Goal: Check status: Verify the current state of an ongoing process or item

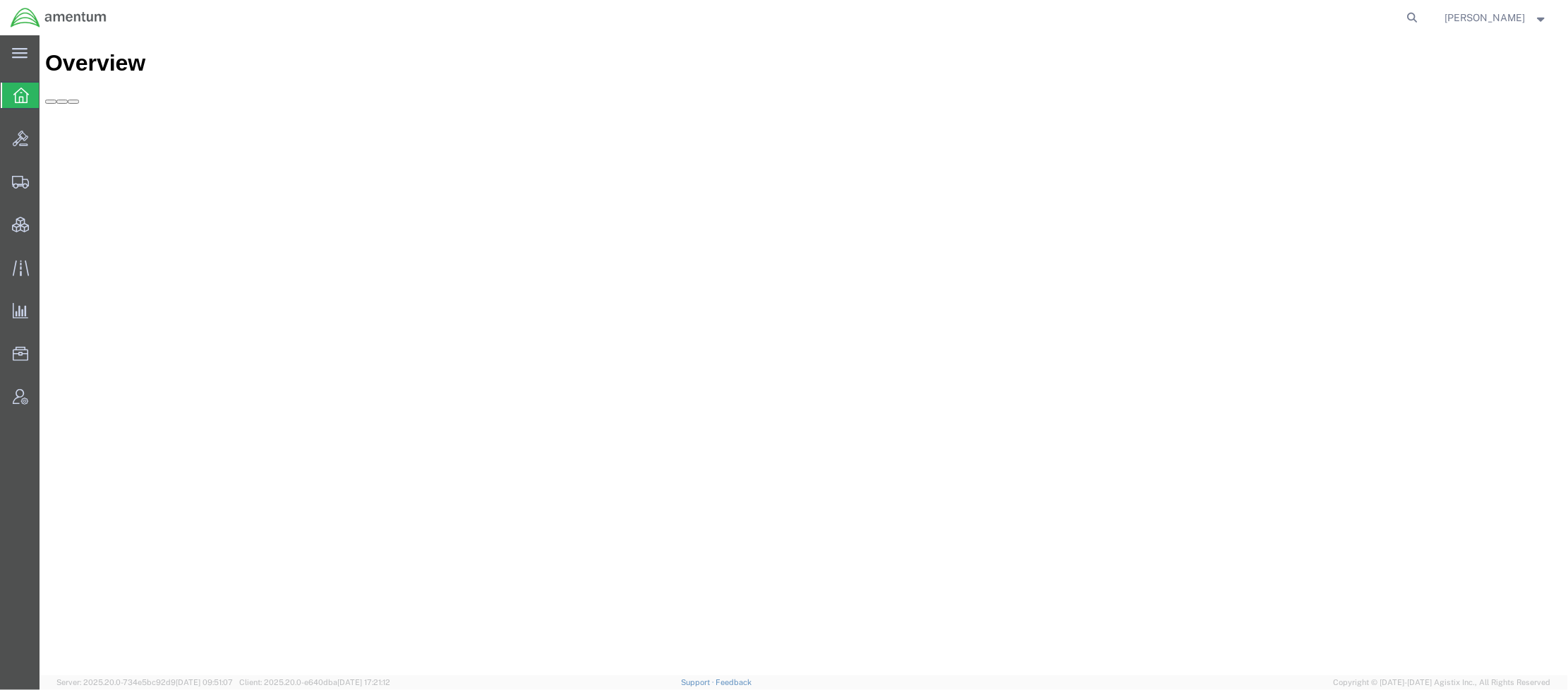
click at [1397, 14] on agx-global-search at bounding box center [1199, 18] width 452 height 35
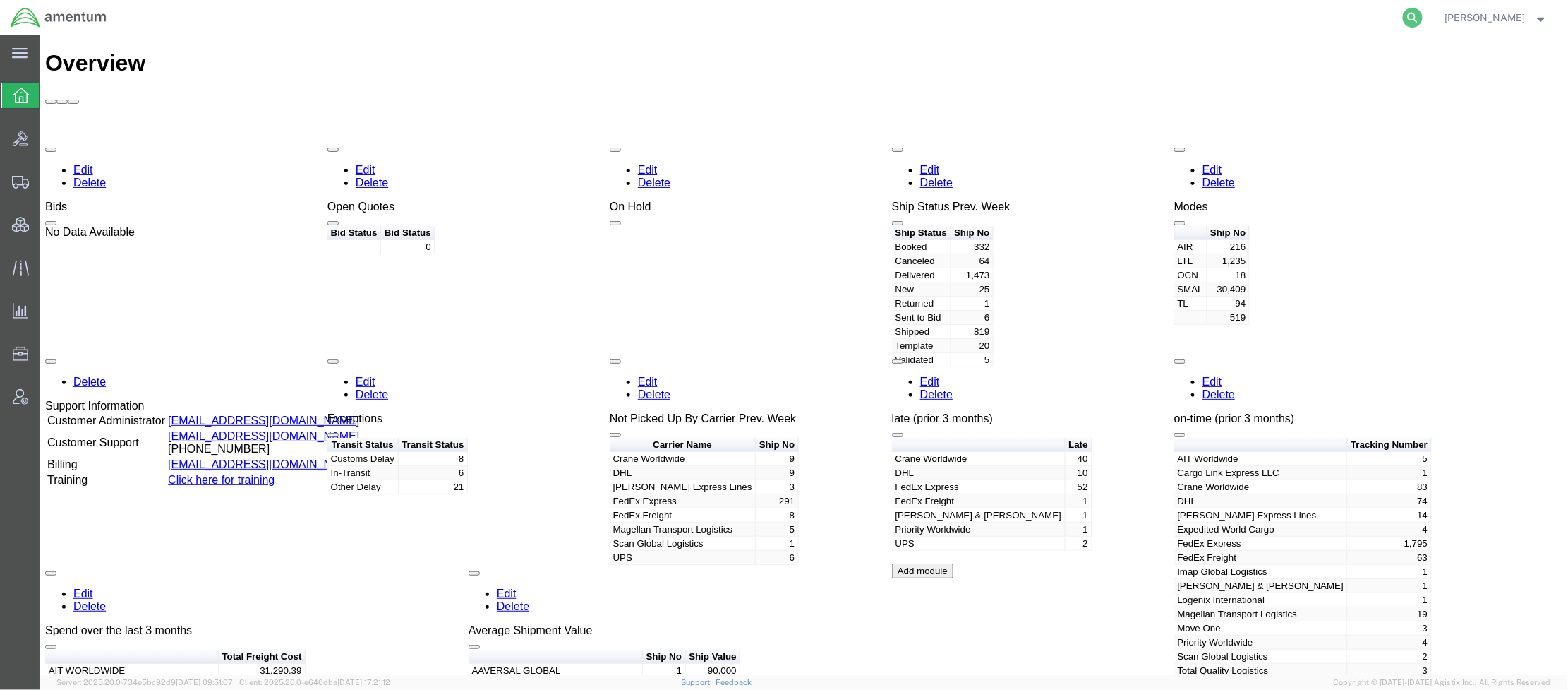
click at [1403, 12] on icon at bounding box center [1413, 18] width 20 height 20
paste input "5141103332"
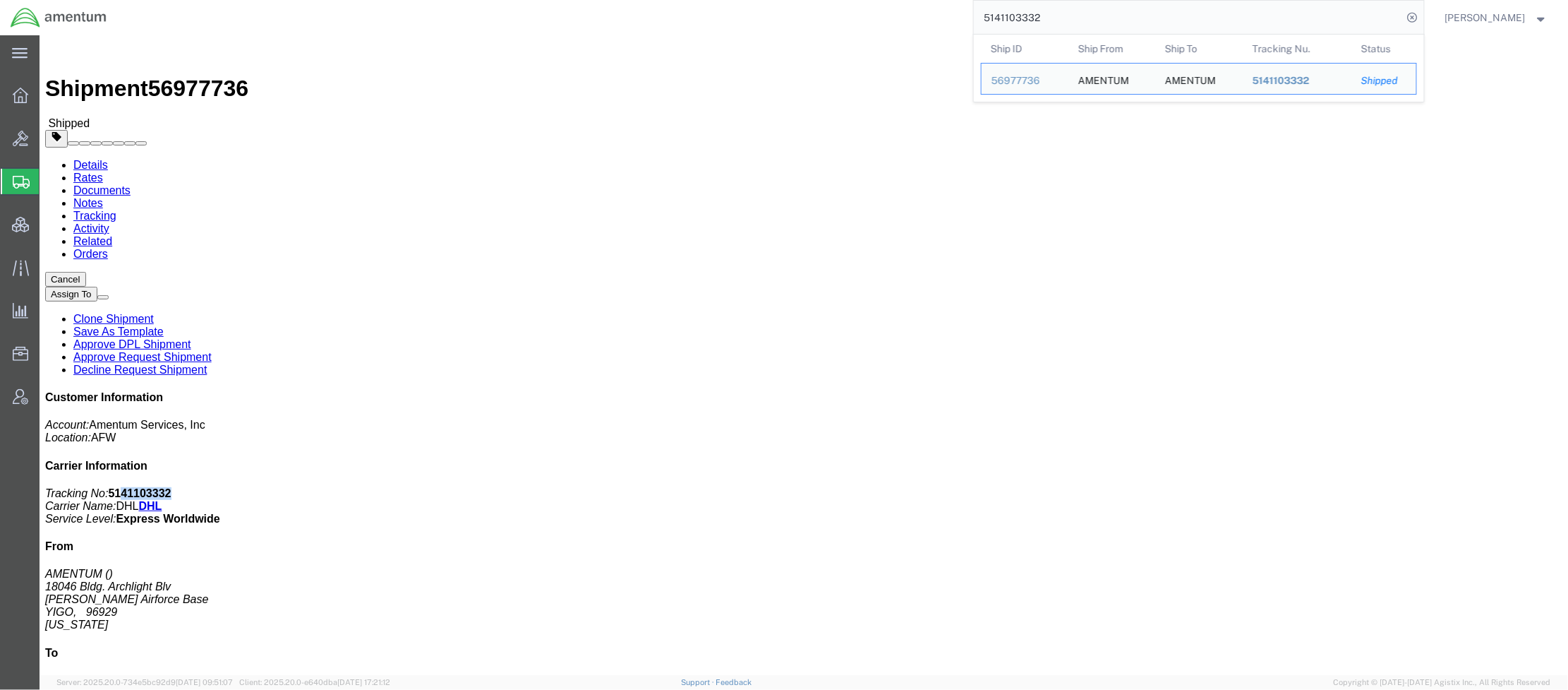
drag, startPoint x: 1386, startPoint y: 181, endPoint x: 1332, endPoint y: 185, distance: 54.1
click p "Tracking No: 5141103332 Carrier Name: DHL DHL Service Level: Express Worldwide"
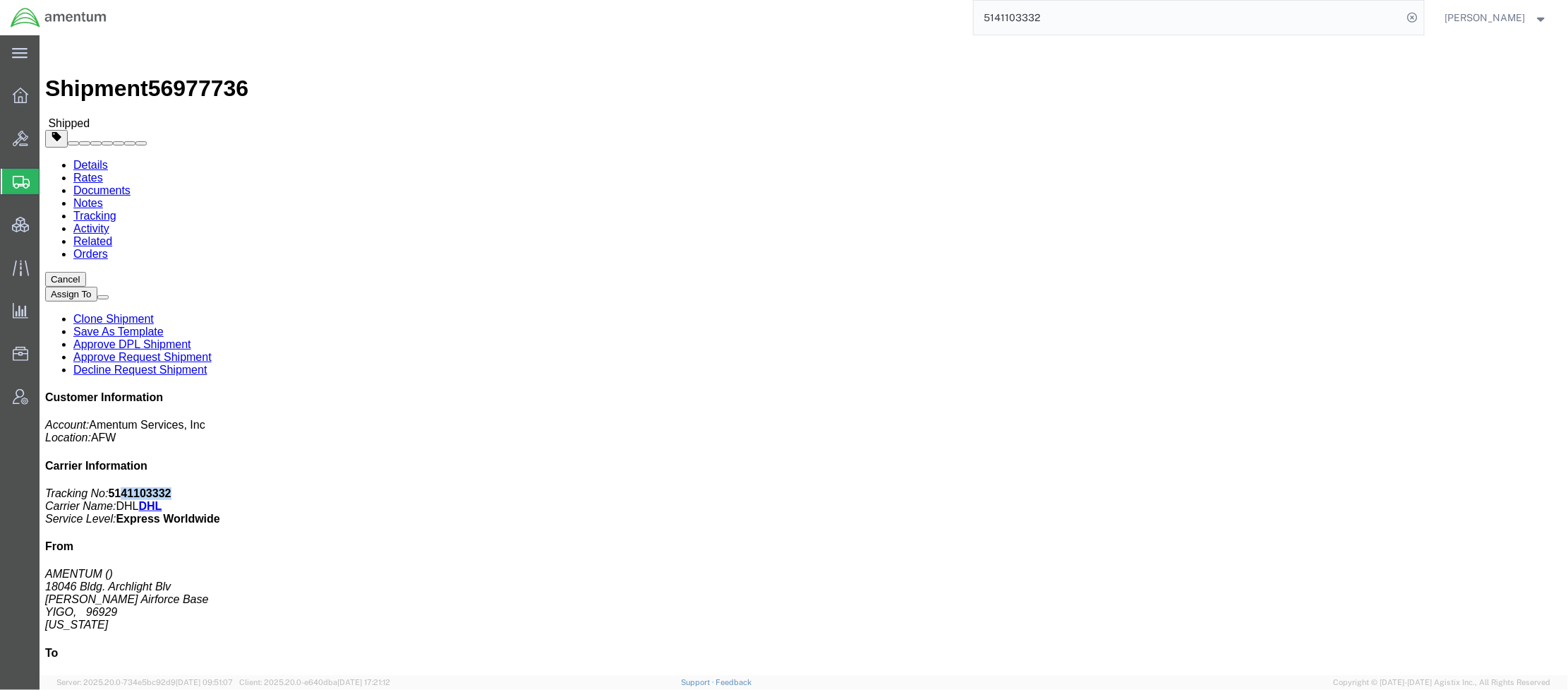
click b "5141103332"
drag, startPoint x: 1378, startPoint y: 183, endPoint x: 1320, endPoint y: 184, distance: 58.0
click p "Tracking No: 5141103332 Carrier Name: DHL DHL Service Level: Express Worldwide"
copy b "5141103332"
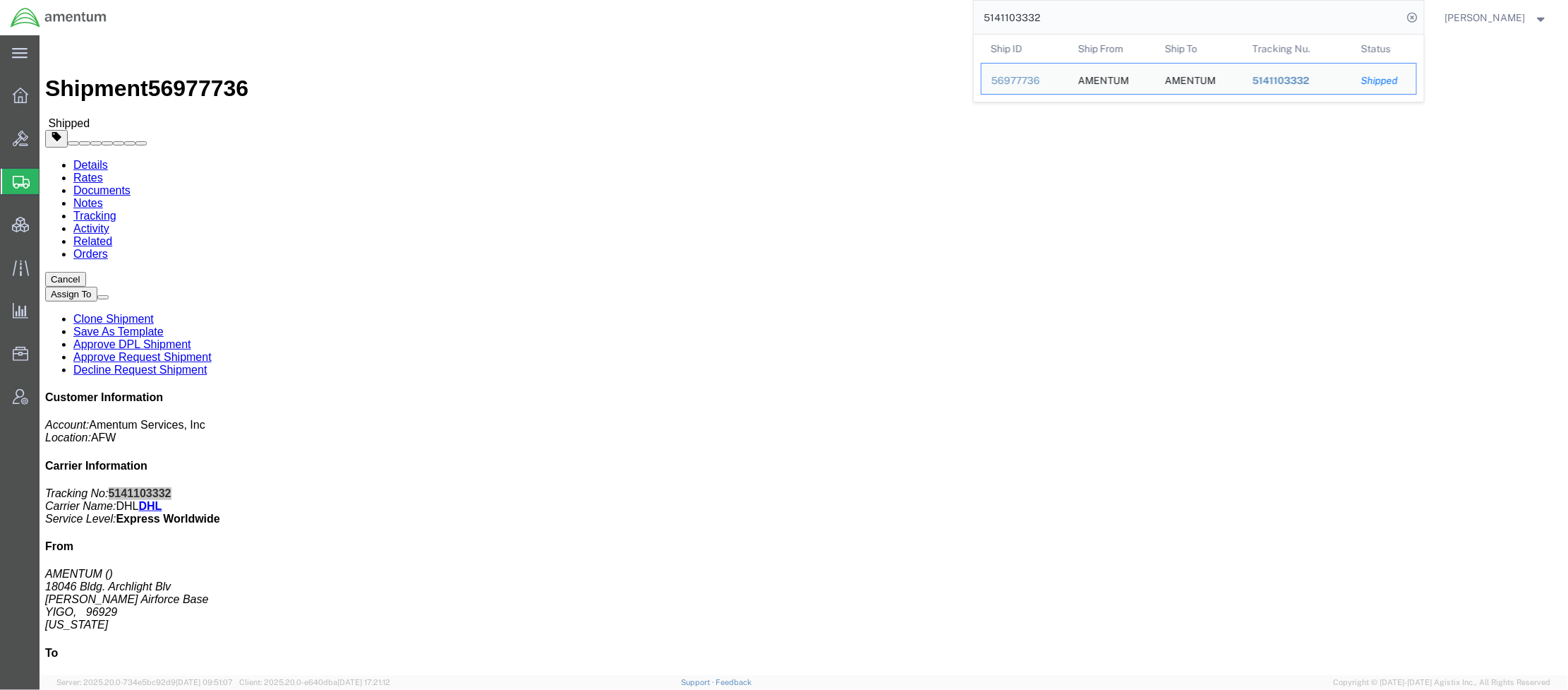
drag, startPoint x: 1056, startPoint y: 18, endPoint x: 784, endPoint y: 9, distance: 272.1
click at [784, 9] on div "5141103332 Ship ID Ship From Ship To Tracking Nu. Status Ship ID 56977736 Ship …" at bounding box center [771, 18] width 1308 height 35
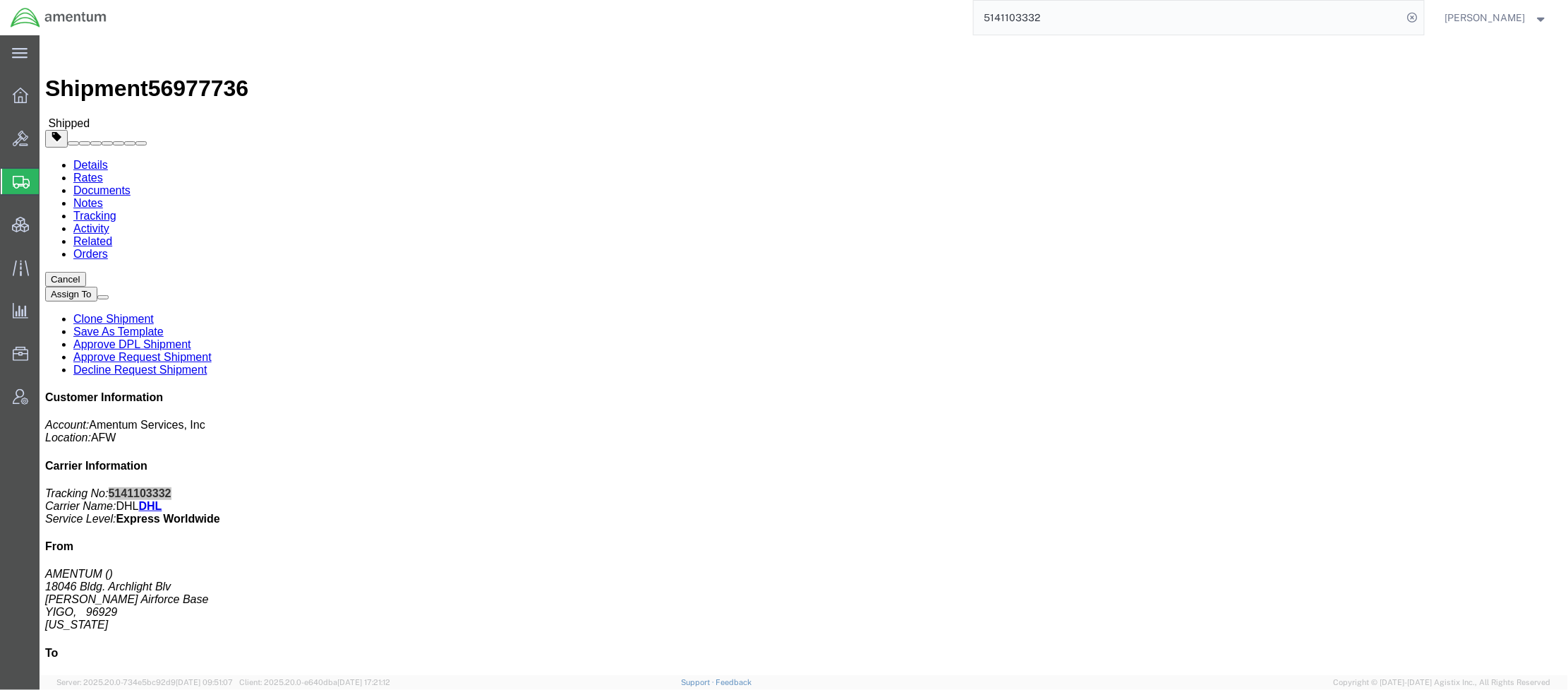
paste input "2928784633"
click link "Documents"
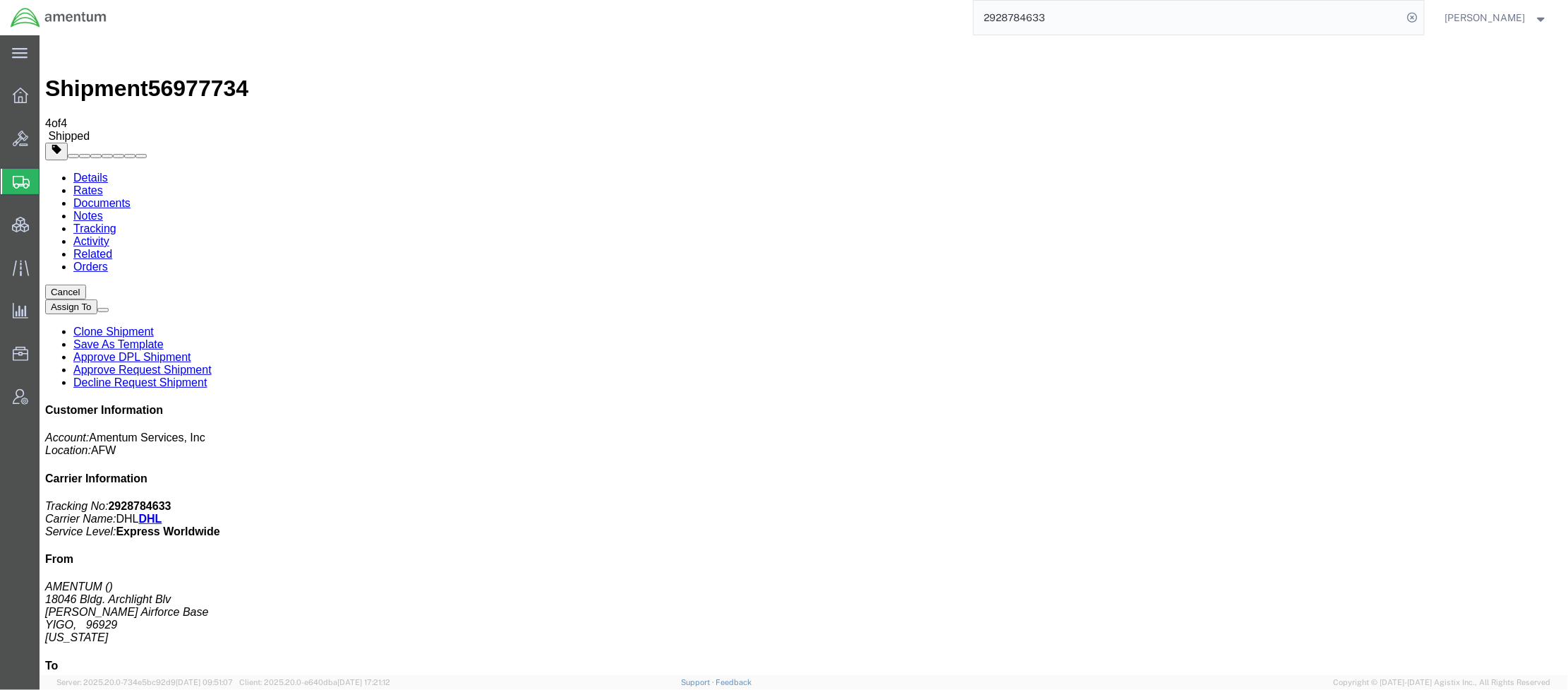
click at [1102, 29] on input "2928784633" at bounding box center [1189, 18] width 429 height 34
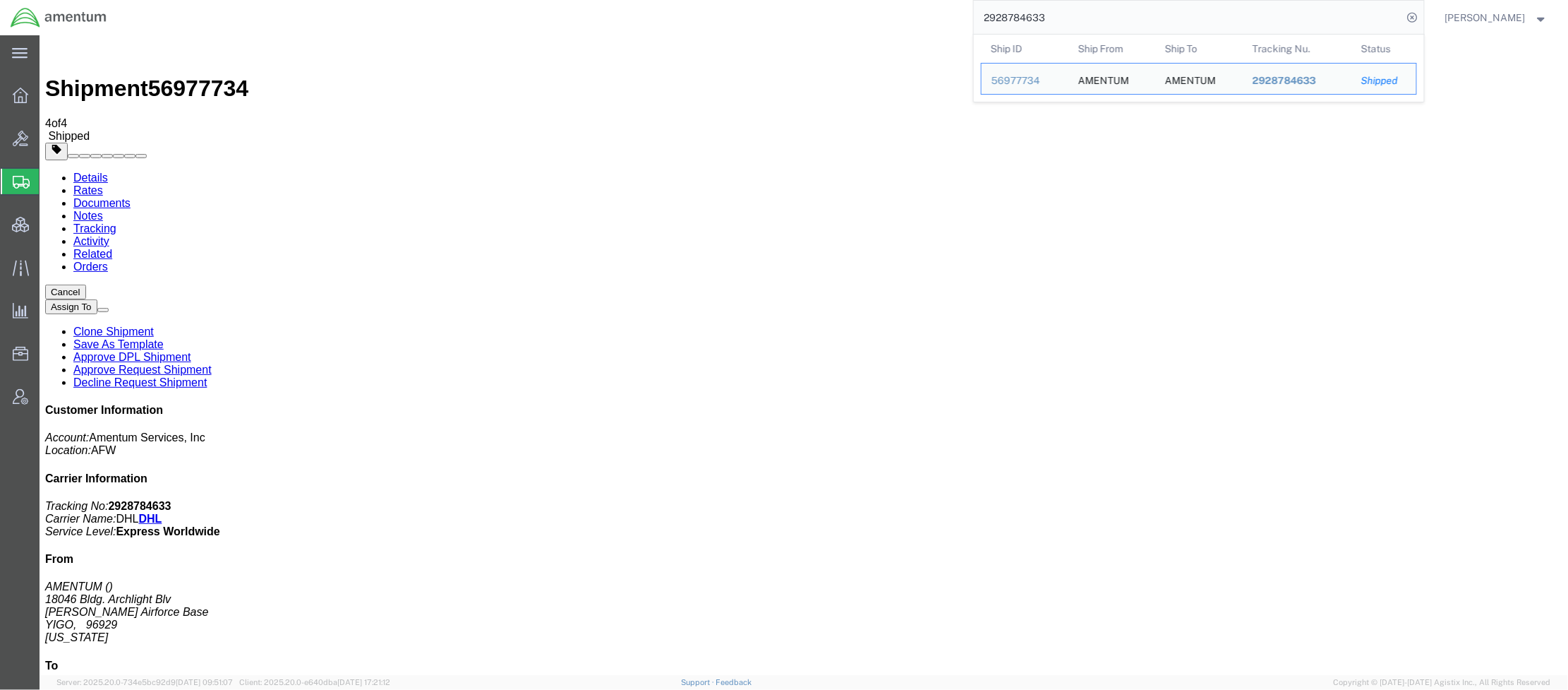
drag, startPoint x: 1139, startPoint y: 15, endPoint x: 814, endPoint y: 27, distance: 325.2
click at [814, 27] on div "2928784633 Ship ID Ship From Ship To Tracking Nu. Status Ship ID 56977734 Ship …" at bounding box center [771, 18] width 1308 height 35
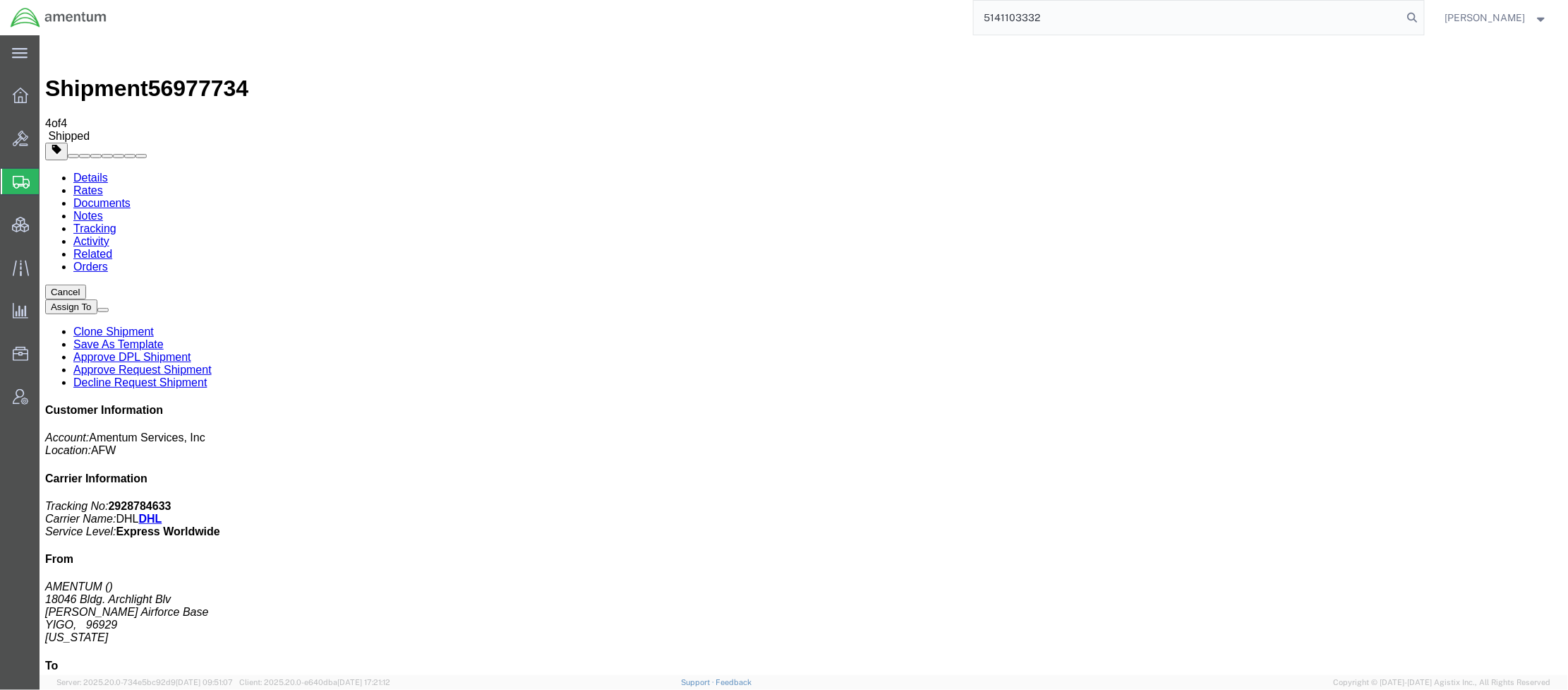
type input "5141103332"
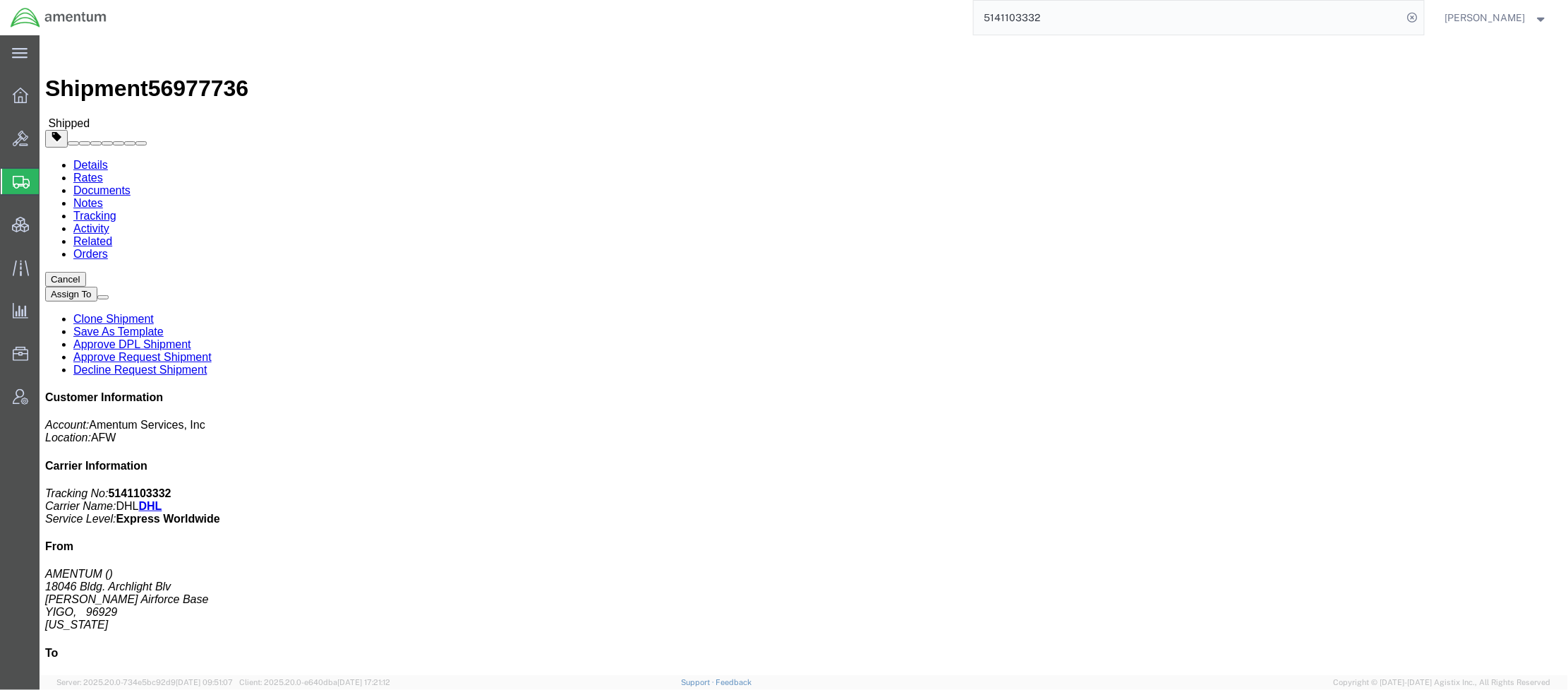
drag, startPoint x: 198, startPoint y: 83, endPoint x: 159, endPoint y: 48, distance: 52.4
click link "Documents"
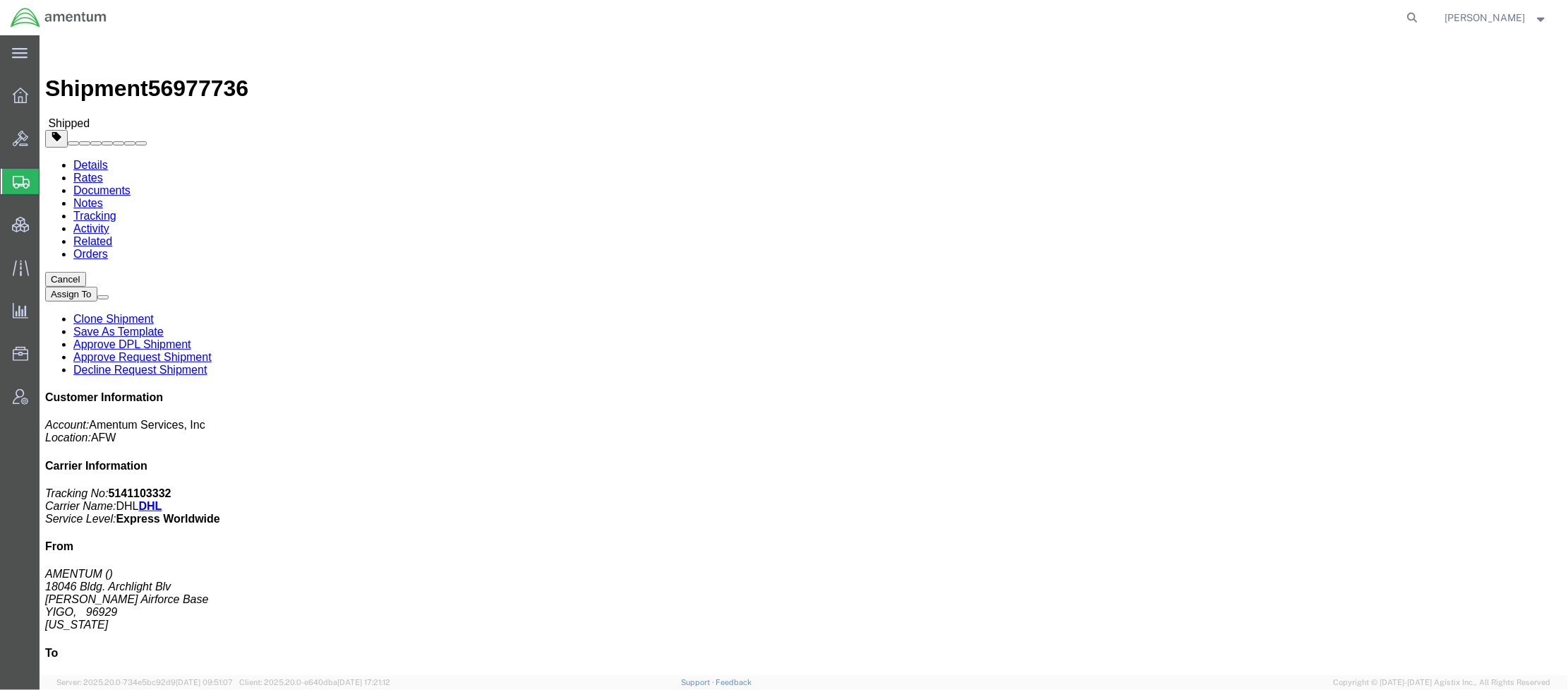
drag, startPoint x: 225, startPoint y: 91, endPoint x: 185, endPoint y: 55, distance: 53.8
click link "Documents"
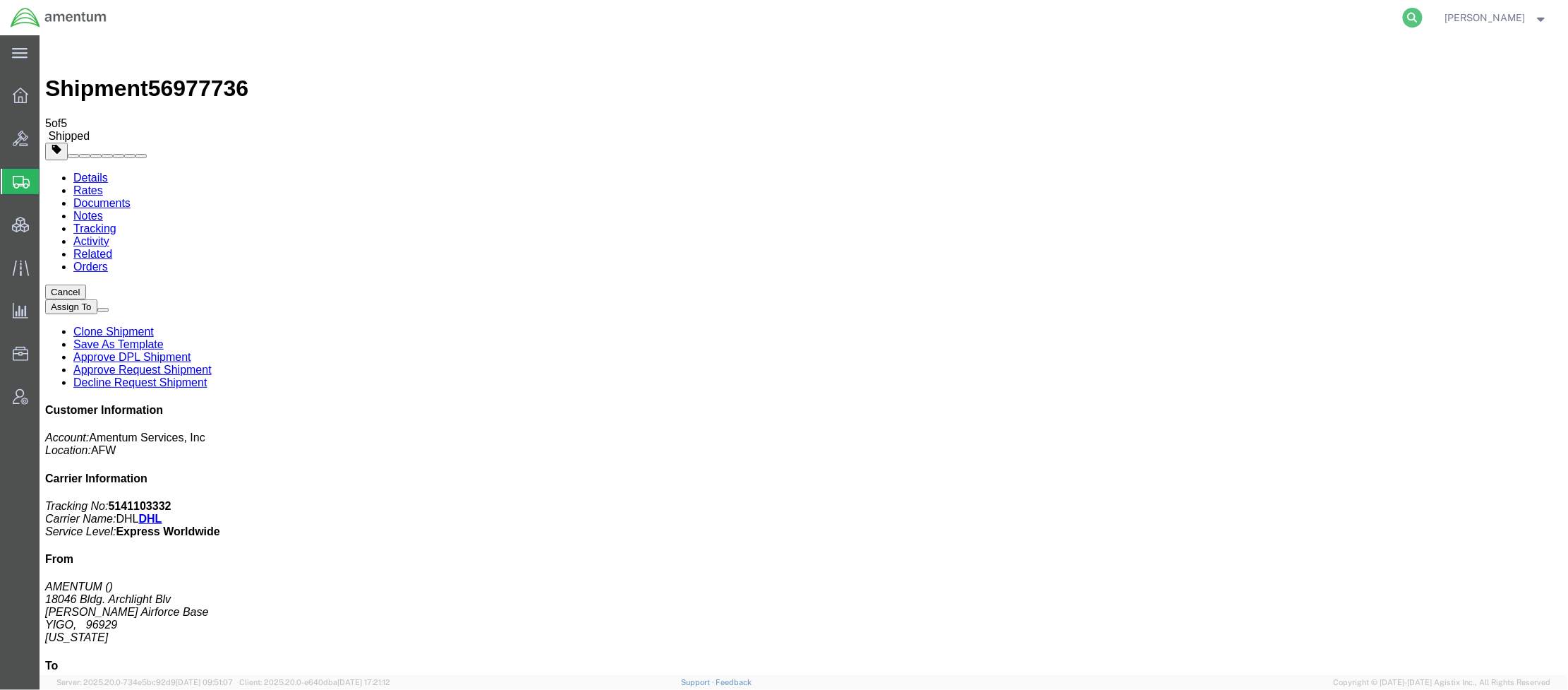
click at [1403, 18] on icon at bounding box center [1413, 18] width 20 height 20
click at [1048, 18] on input "search" at bounding box center [1189, 18] width 429 height 34
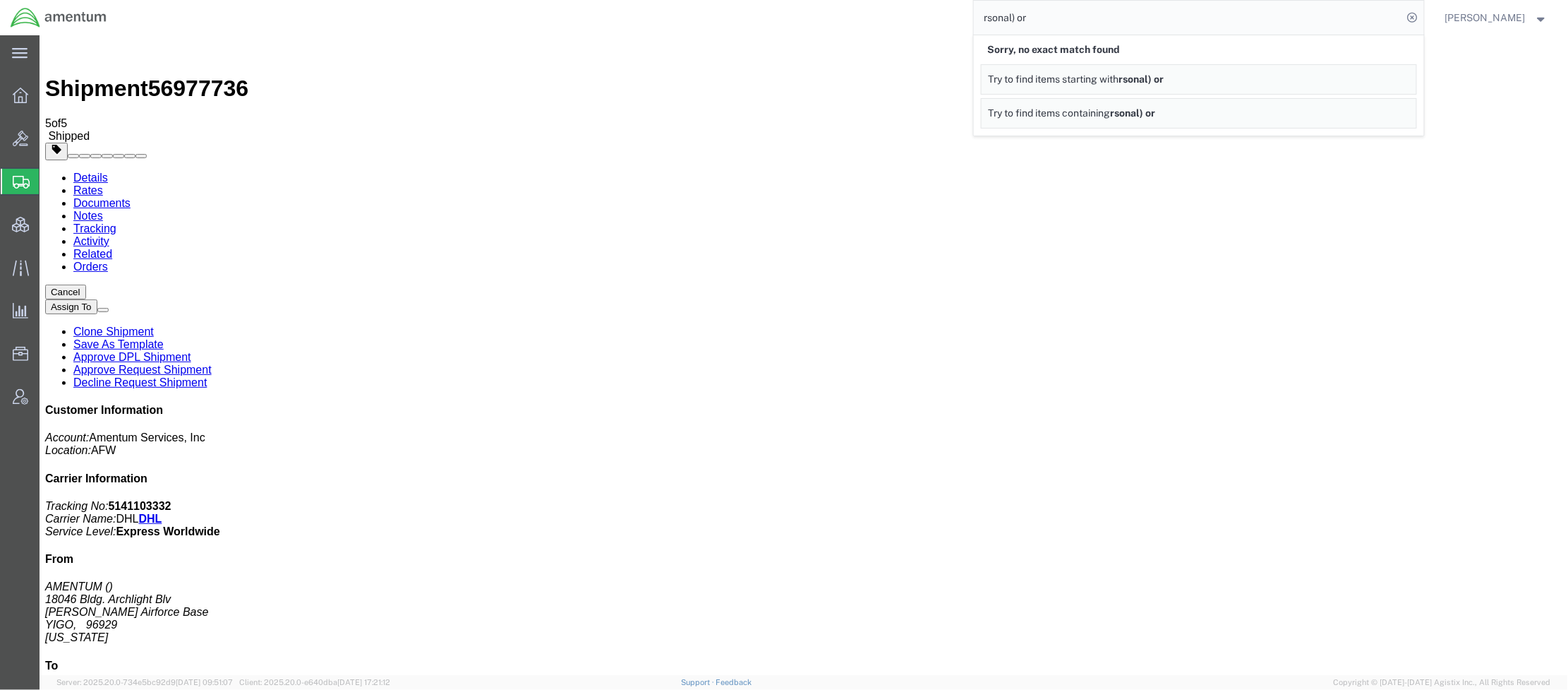
drag, startPoint x: 1066, startPoint y: 14, endPoint x: 884, endPoint y: 20, distance: 182.1
click at [884, 20] on div "rsonal) or Sorry, no exact match found Try to find items starting with rsonal) …" at bounding box center [771, 18] width 1308 height 35
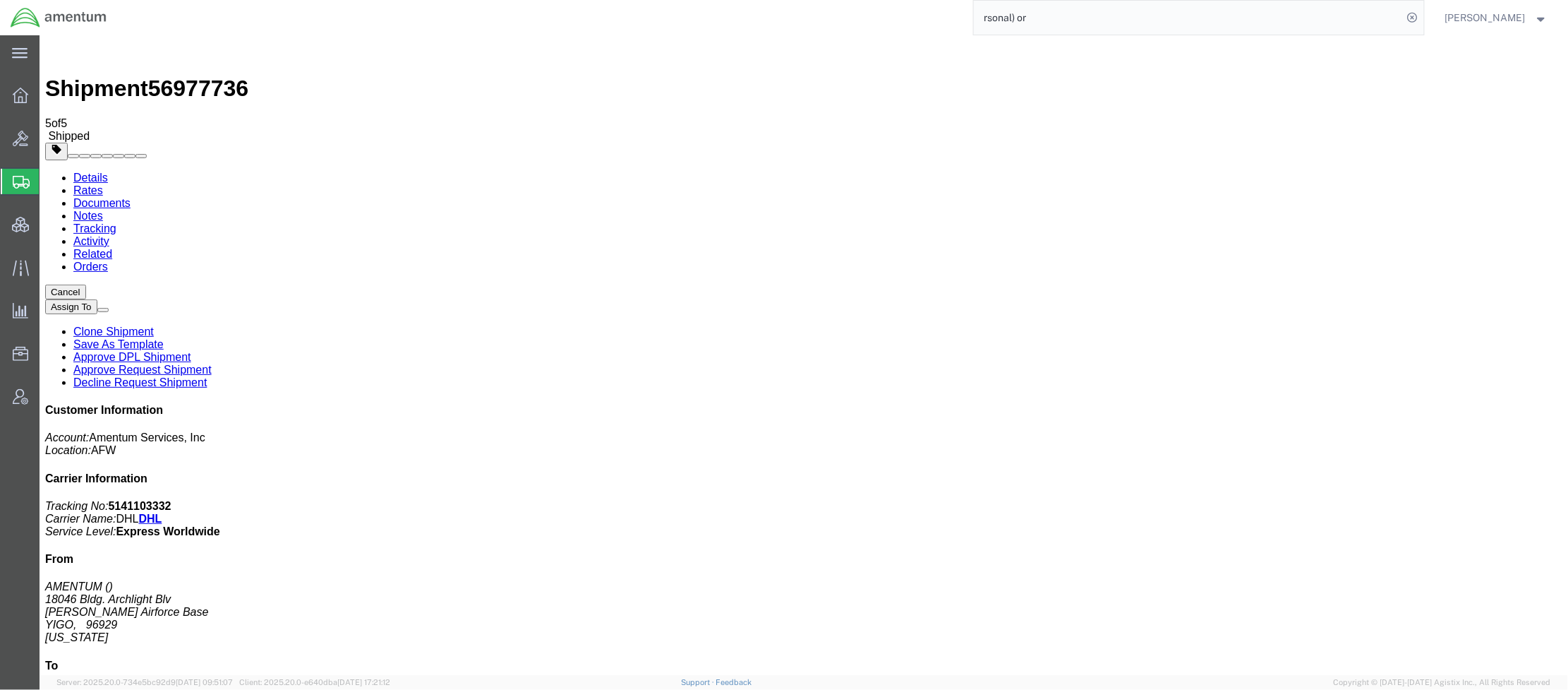
paste input "2928784633"
type input "2928784633"
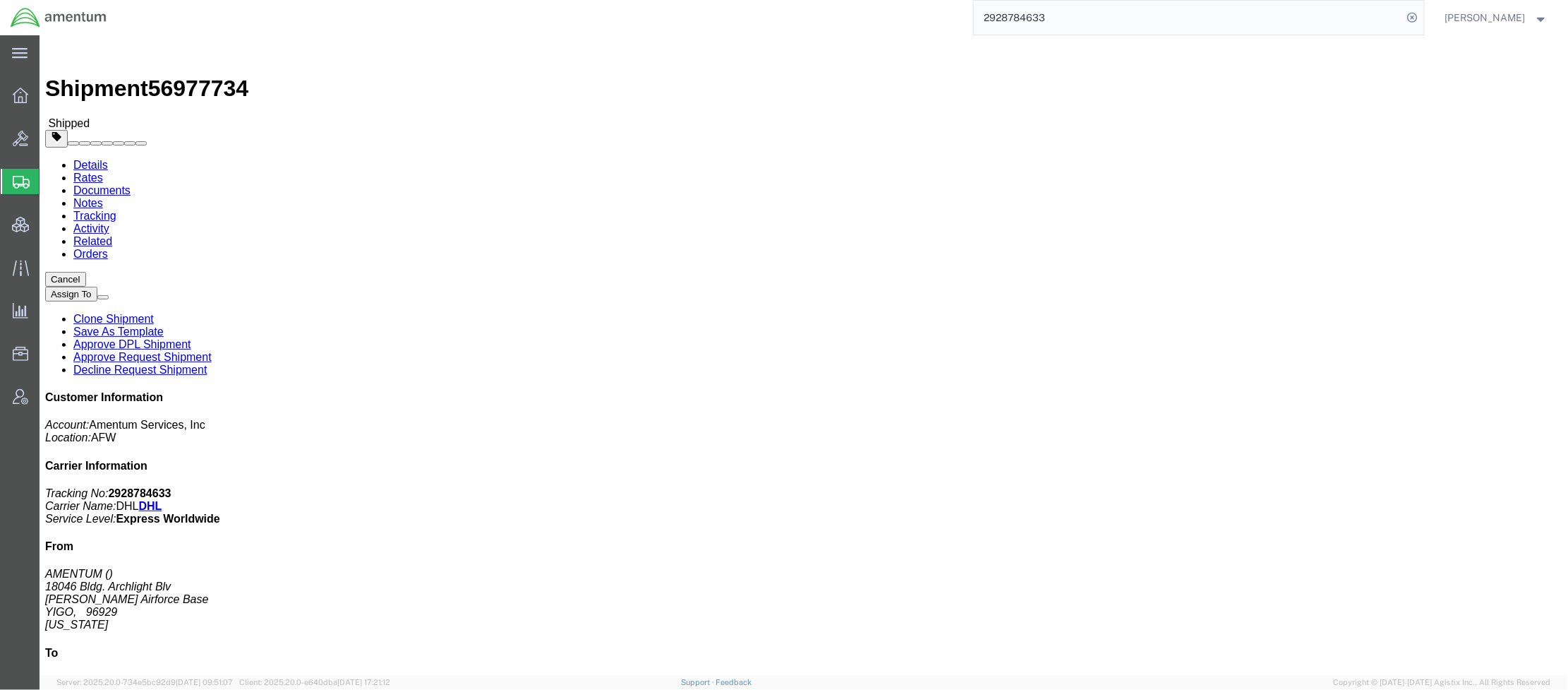
click link "Documents"
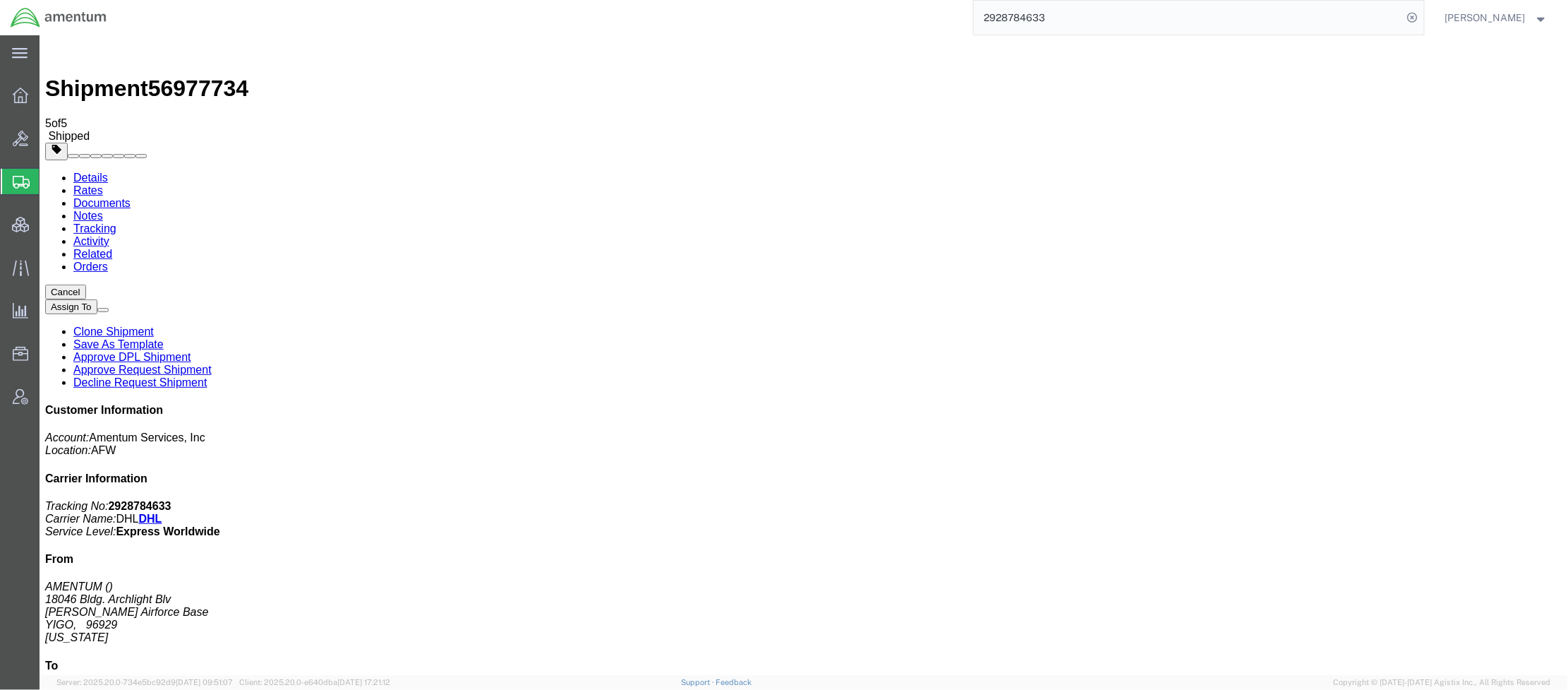
drag, startPoint x: 86, startPoint y: 181, endPoint x: 66, endPoint y: 181, distance: 20.0
click at [50, 181] on span "Shipments" at bounding box center [44, 181] width 11 height 28
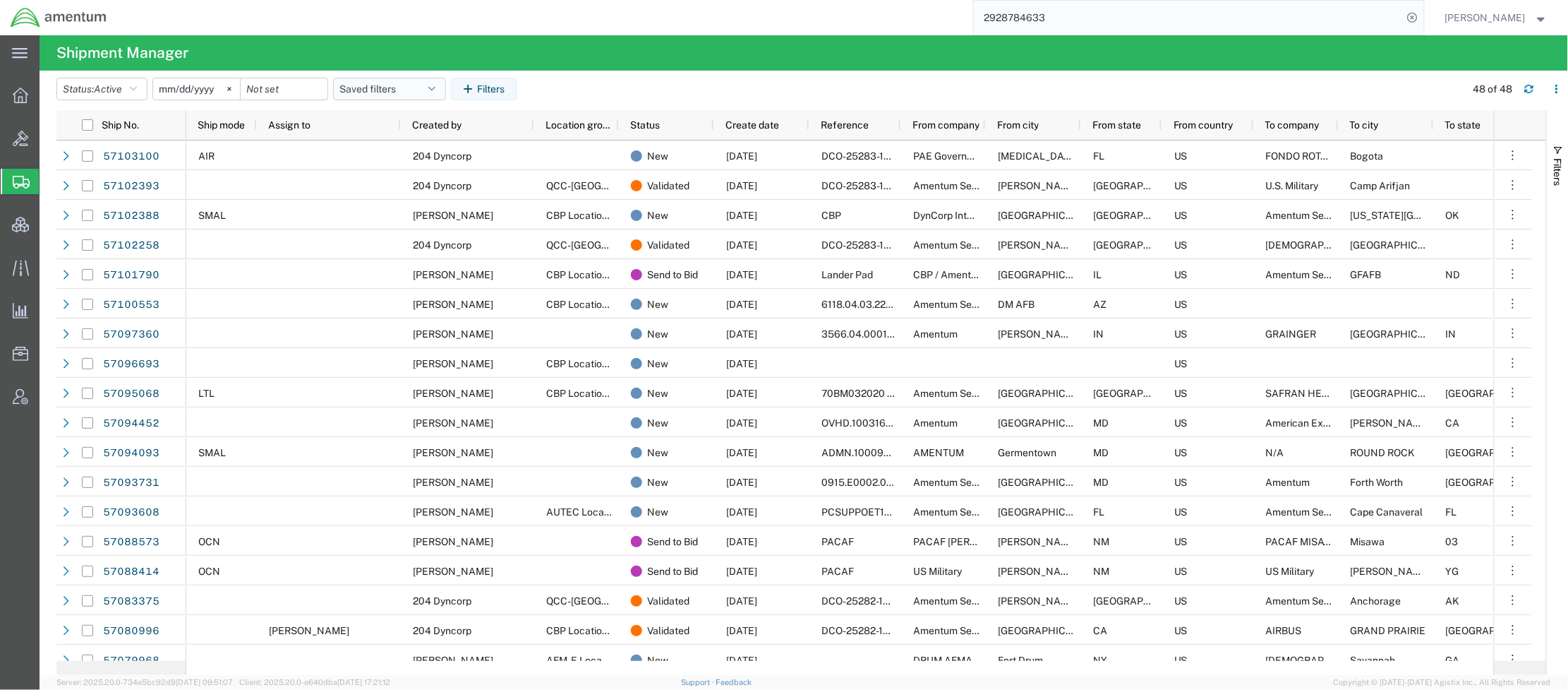
click at [376, 91] on button "Saved filters" at bounding box center [390, 88] width 113 height 23
click at [384, 171] on span "Active DCI shipments" at bounding box center [428, 177] width 185 height 26
